Goal: Task Accomplishment & Management: Manage account settings

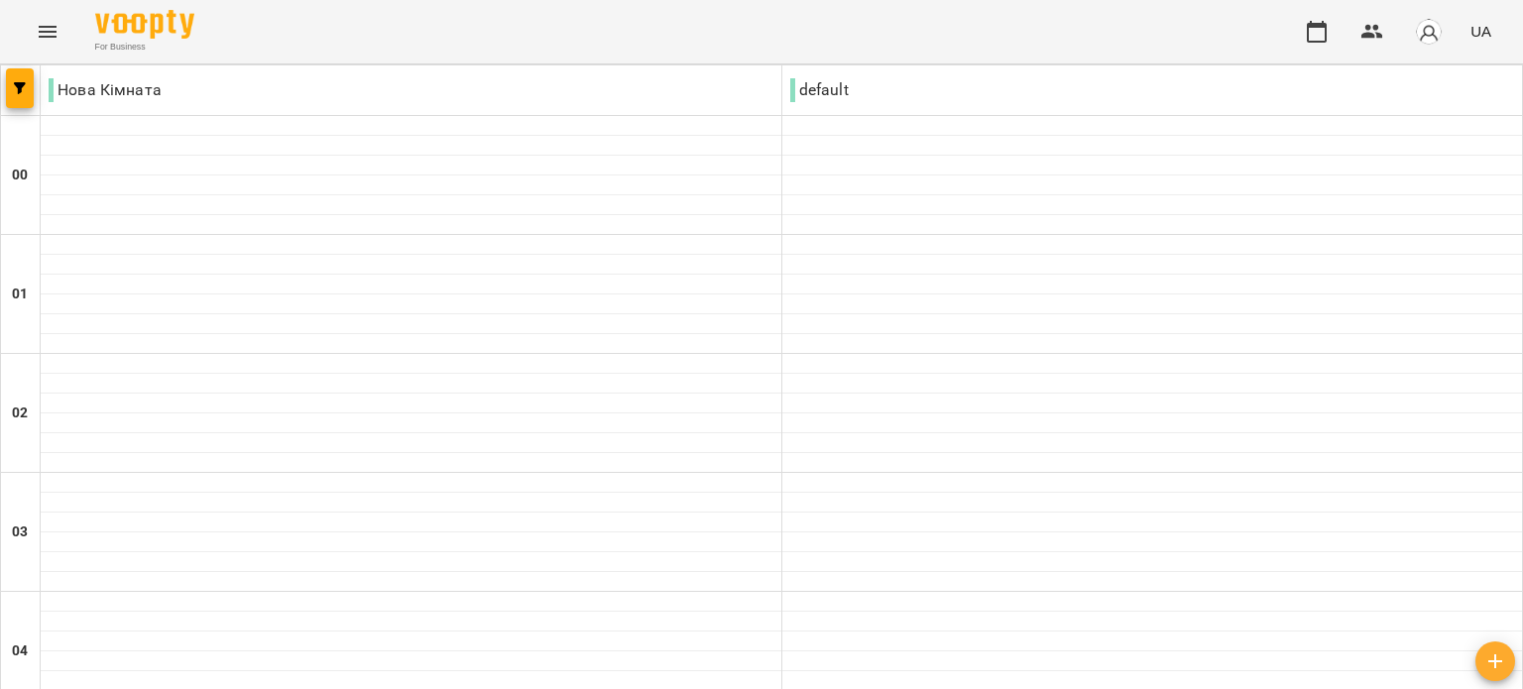
scroll to position [2082, 0]
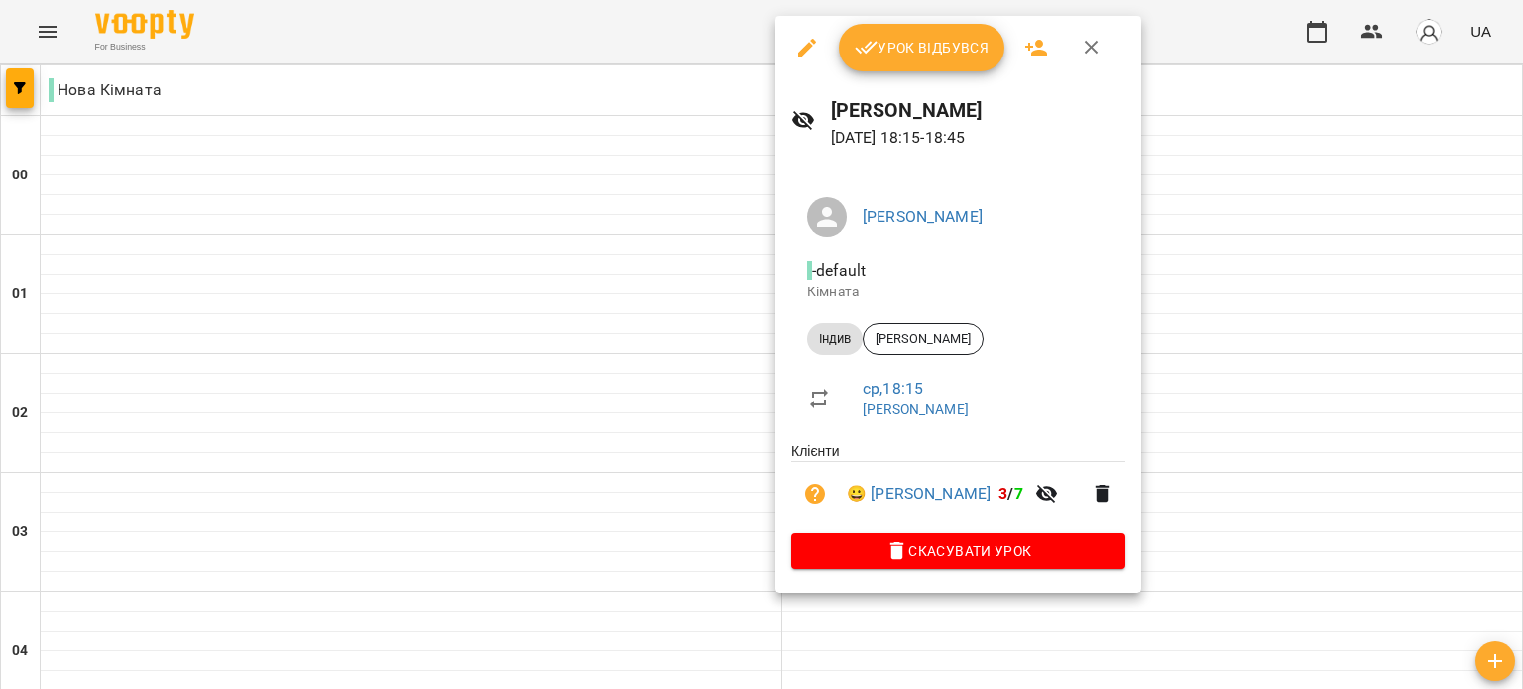
click at [959, 46] on span "Урок відбувся" at bounding box center [922, 48] width 135 height 24
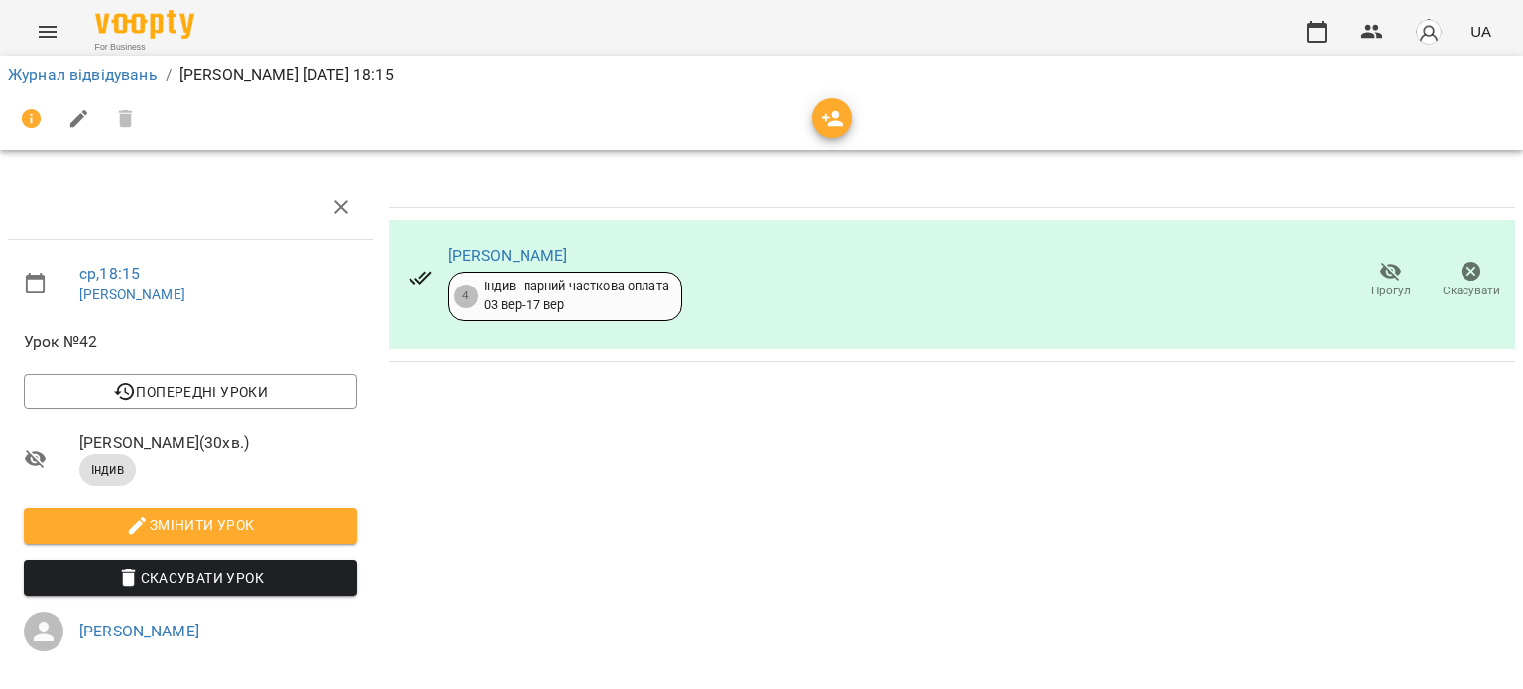
click at [54, 37] on icon "Menu" at bounding box center [48, 32] width 18 height 12
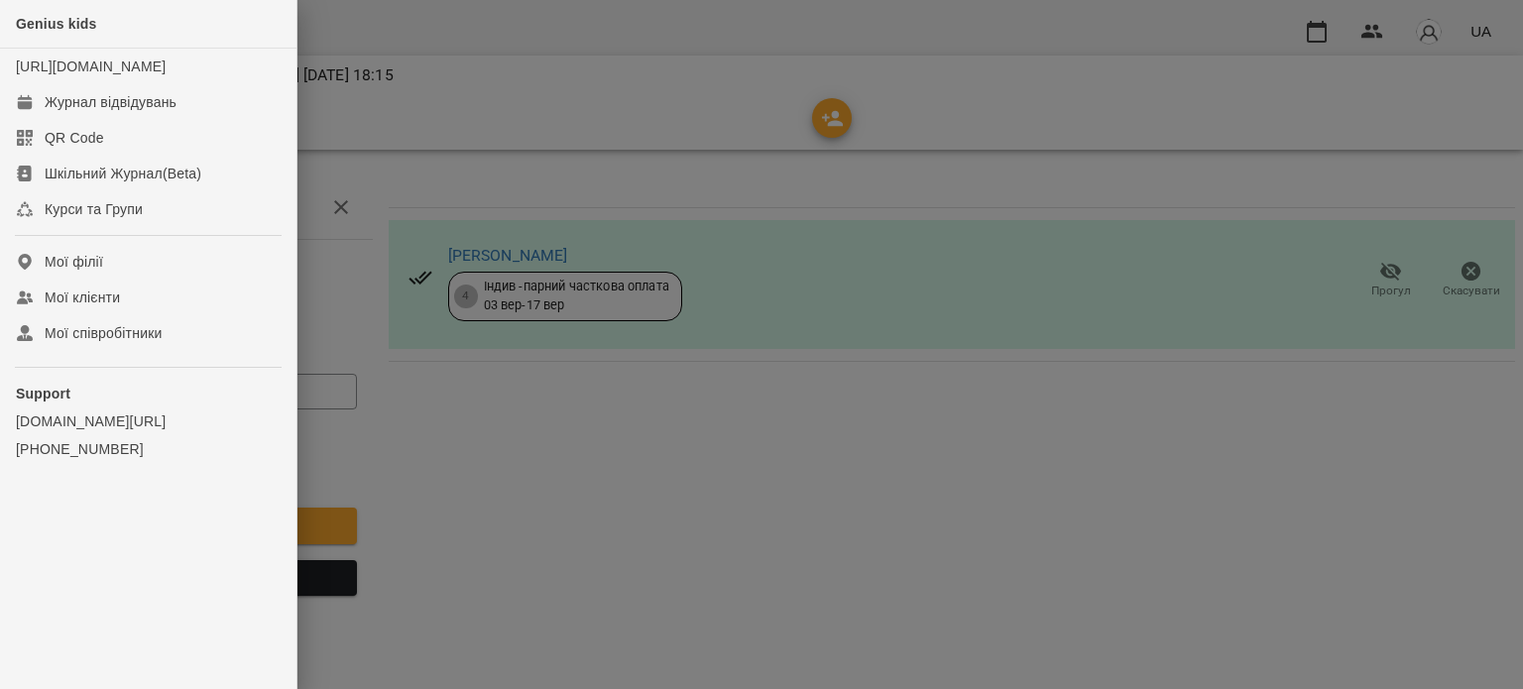
click at [378, 106] on div at bounding box center [761, 344] width 1523 height 689
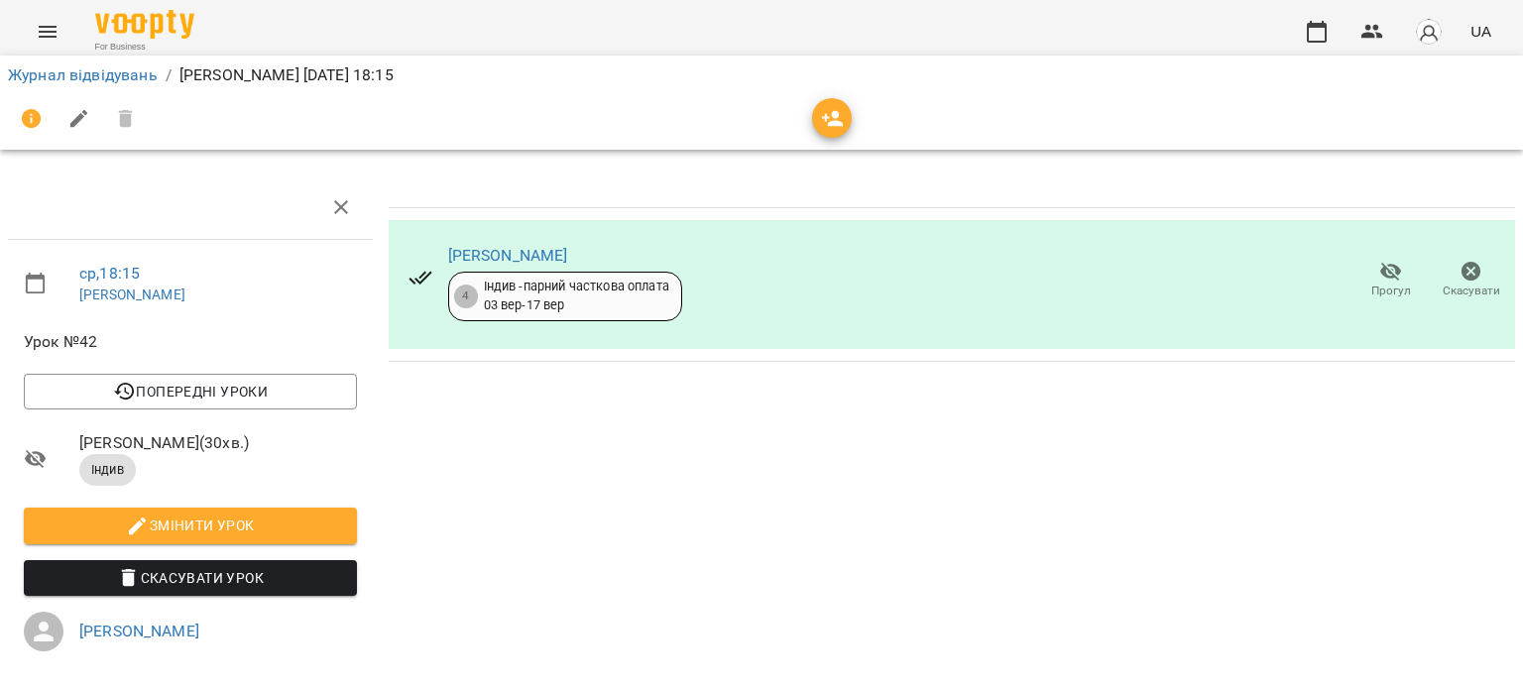
click at [136, 85] on li "Журнал відвідувань" at bounding box center [83, 75] width 150 height 24
click at [136, 74] on link "Журнал відвідувань" at bounding box center [83, 74] width 150 height 19
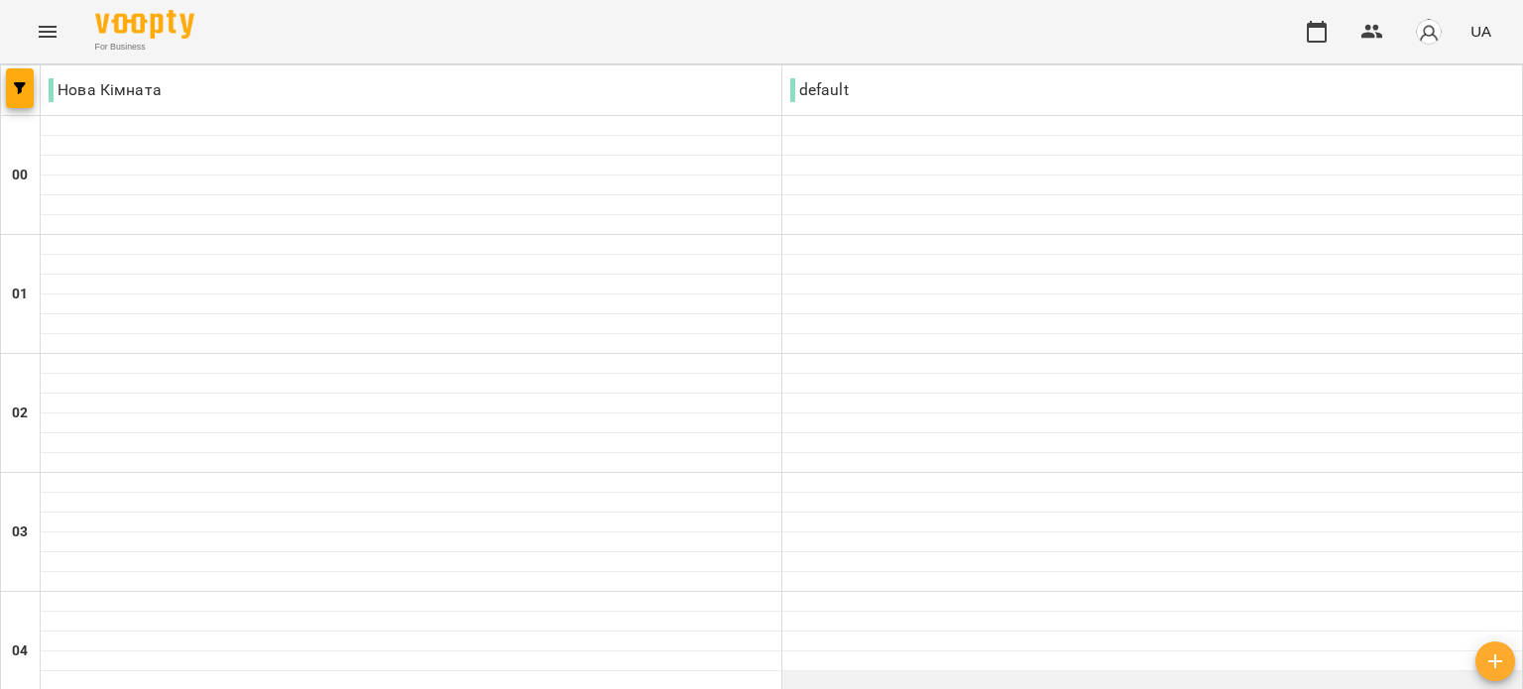
scroll to position [2082, 0]
